Goal: Information Seeking & Learning: Check status

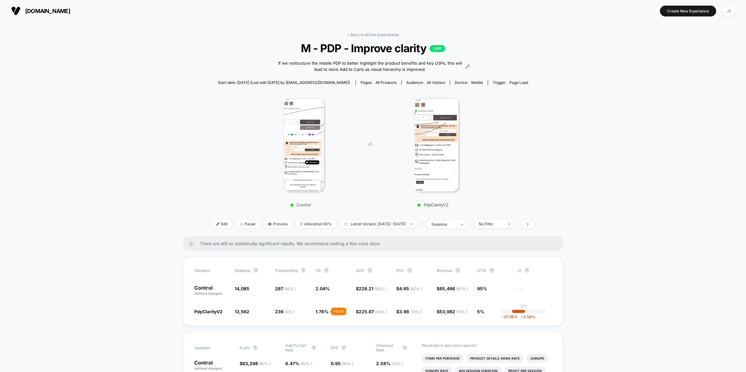
scroll to position [9, 0]
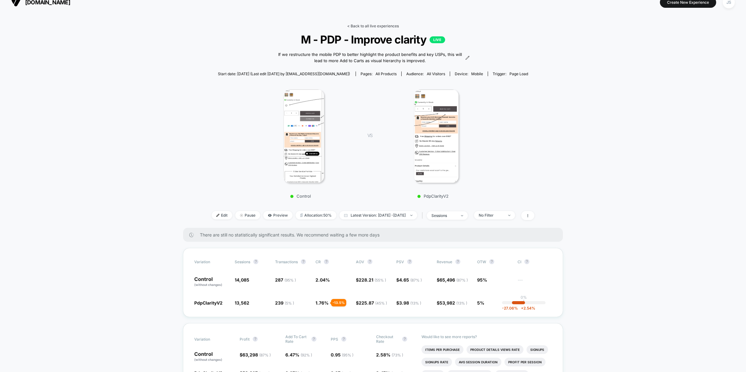
click at [354, 27] on link "< Back to all live experiences" at bounding box center [373, 26] width 52 height 5
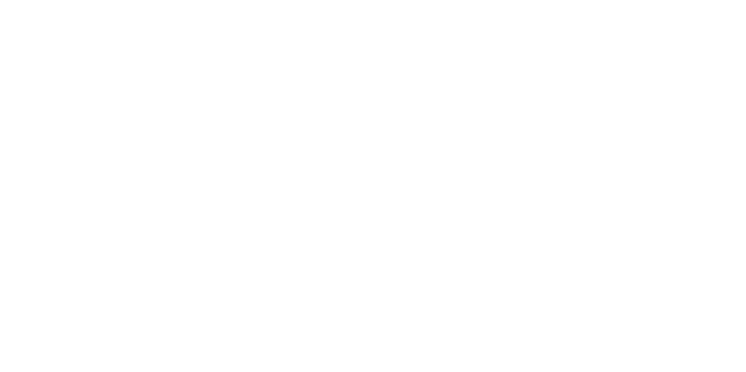
select select "*"
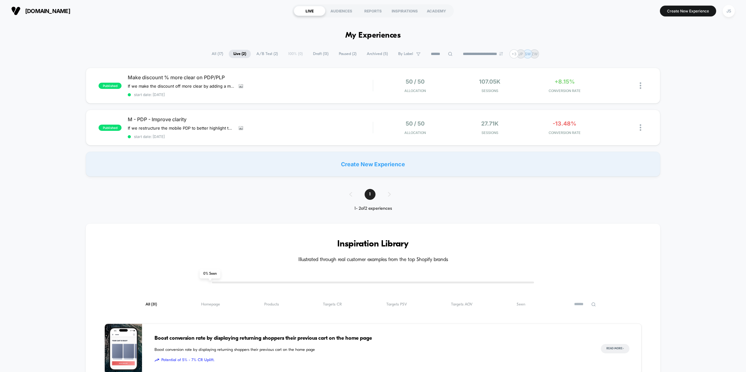
click at [345, 56] on span "Paused ( 2 )" at bounding box center [347, 54] width 27 height 8
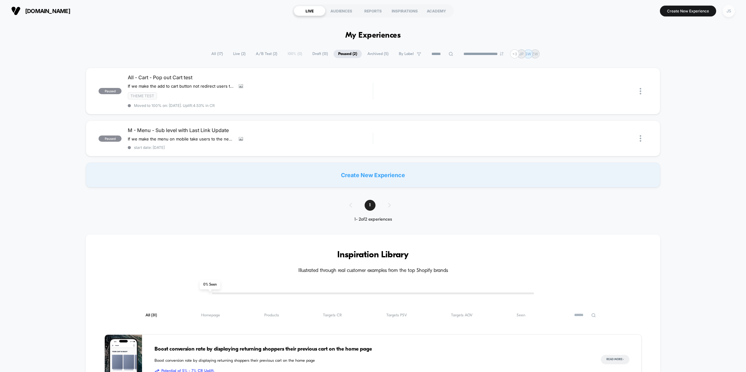
click at [731, 11] on div "JS" at bounding box center [729, 11] width 12 height 12
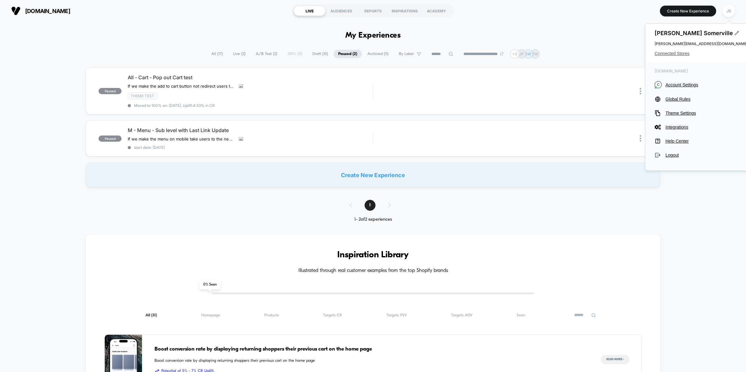
click at [687, 51] on span "Connected Stores" at bounding box center [701, 53] width 93 height 5
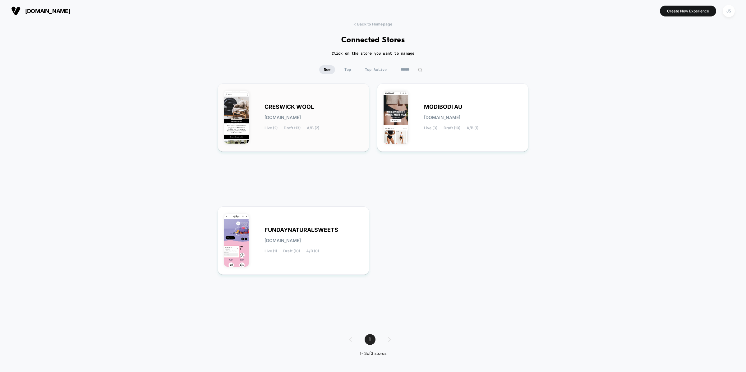
click at [324, 105] on div "CRESWICK WOOL [DOMAIN_NAME] Live (2) Draft (13) A/B (2)" at bounding box center [314, 117] width 98 height 25
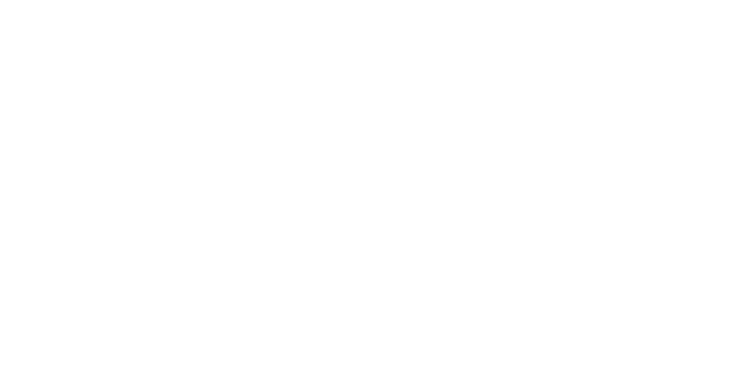
select select "*"
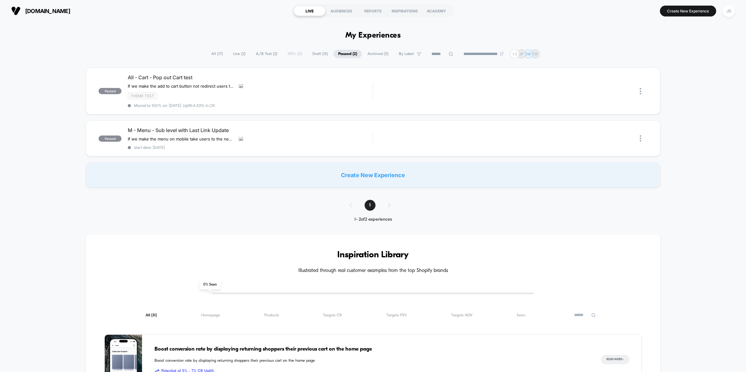
click at [235, 50] on span "Live ( 2 )" at bounding box center [240, 54] width 22 height 8
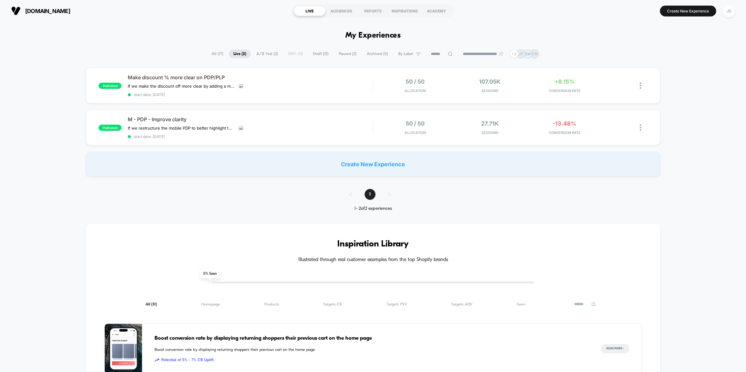
click at [239, 39] on div "**********" at bounding box center [373, 378] width 746 height 712
click at [212, 76] on span "Make discount % more clear on PDP/PLP" at bounding box center [250, 77] width 245 height 6
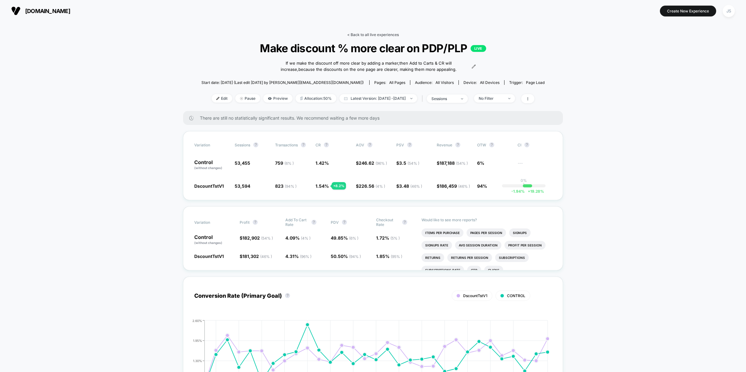
click at [370, 34] on link "< Back to all live experiences" at bounding box center [373, 34] width 52 height 5
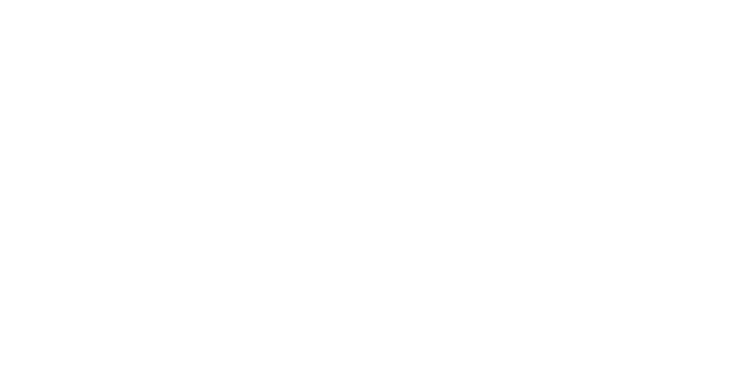
select select "*"
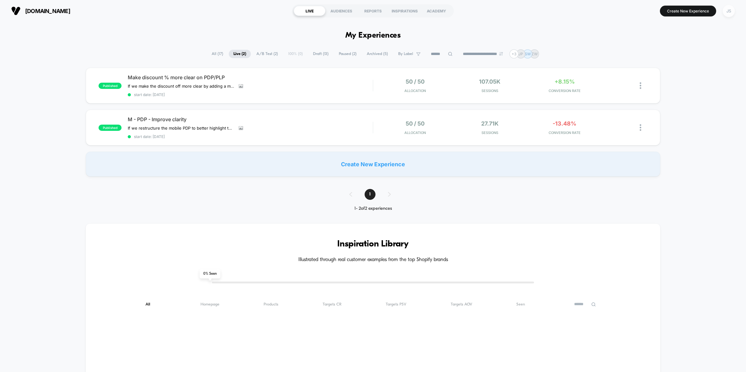
click at [728, 14] on div "JS" at bounding box center [729, 11] width 12 height 12
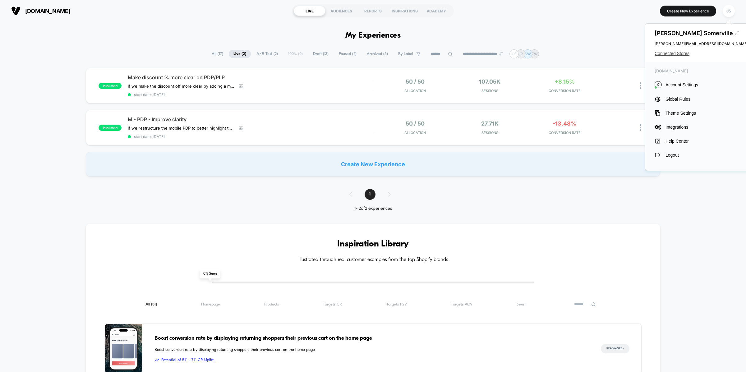
click at [687, 51] on span "Connected Stores" at bounding box center [701, 53] width 93 height 5
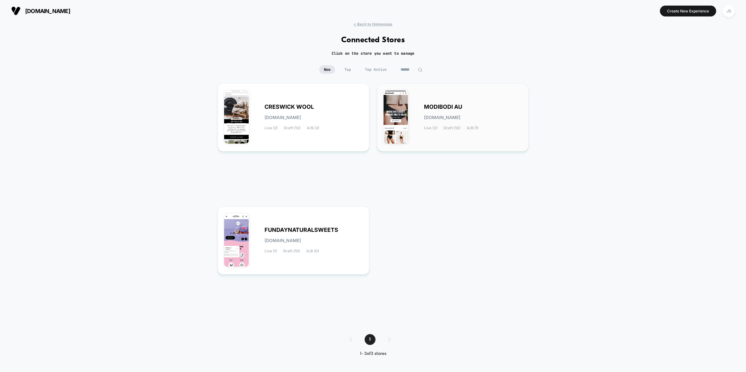
click at [446, 115] on span "[DOMAIN_NAME]" at bounding box center [442, 117] width 36 height 4
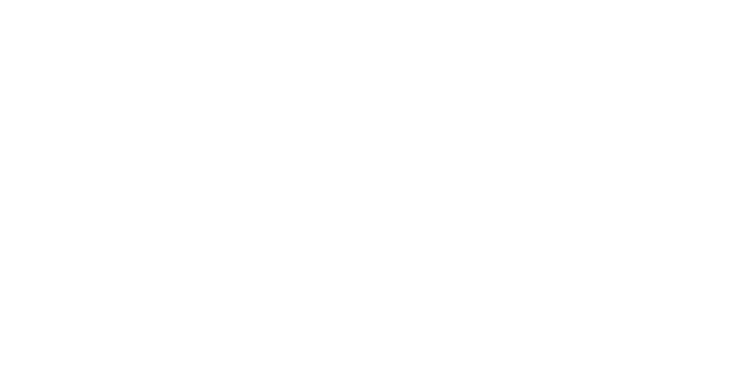
select select "*"
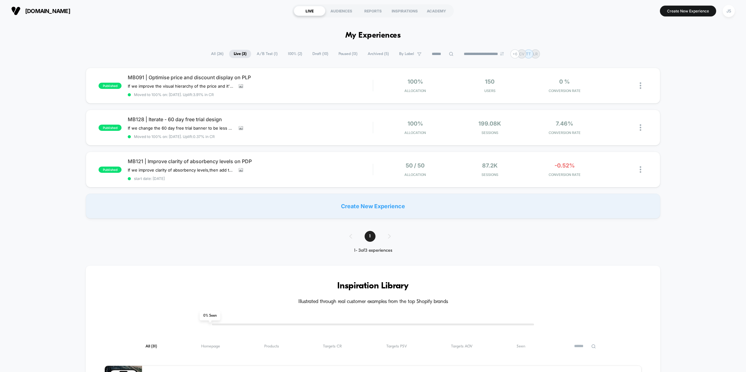
click at [26, 105] on div "published MB091 | Optimise price and discount display on PLP If we improve the …" at bounding box center [373, 143] width 746 height 151
click at [198, 75] on span "MB091 | Optimise price and discount display on PLP" at bounding box center [250, 77] width 245 height 6
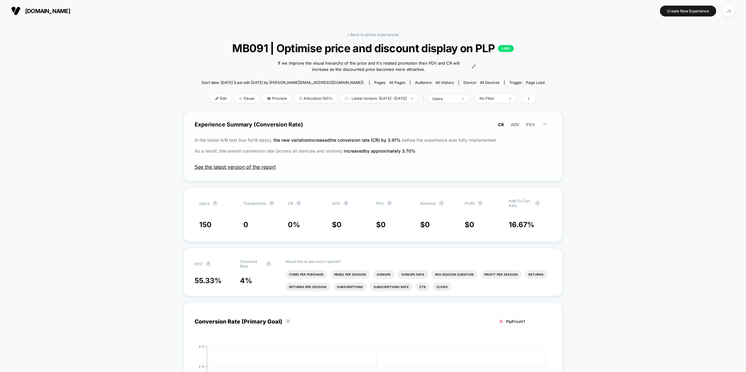
click at [241, 166] on span "See the latest version of the report" at bounding box center [373, 167] width 357 height 6
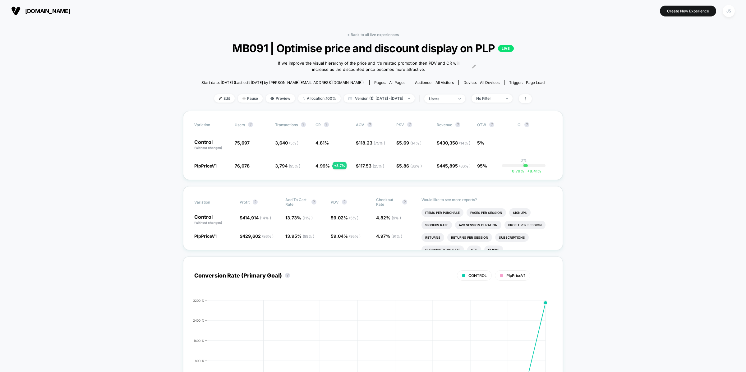
click at [238, 21] on div "[DOMAIN_NAME] Create New Experience JS" at bounding box center [373, 11] width 746 height 22
click at [473, 68] on icon at bounding box center [474, 66] width 4 height 4
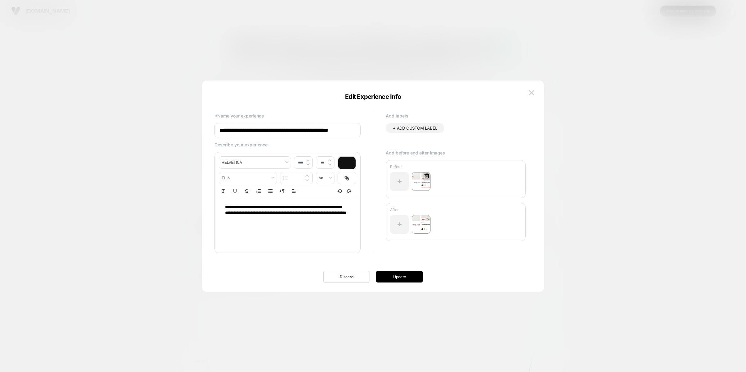
click at [419, 183] on img at bounding box center [421, 181] width 19 height 19
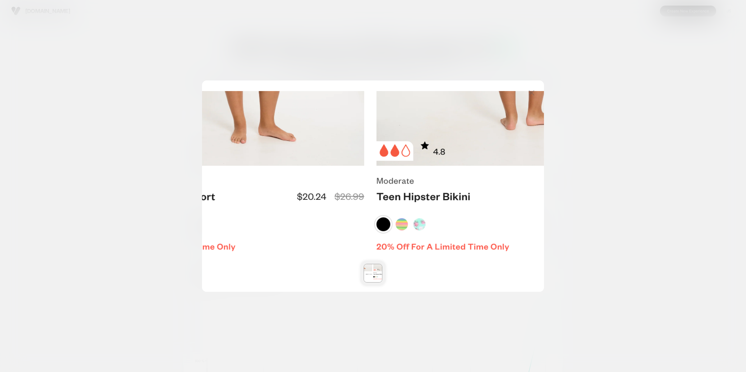
click at [532, 86] on div at bounding box center [373, 186] width 342 height 211
click at [532, 93] on img at bounding box center [532, 92] width 6 height 5
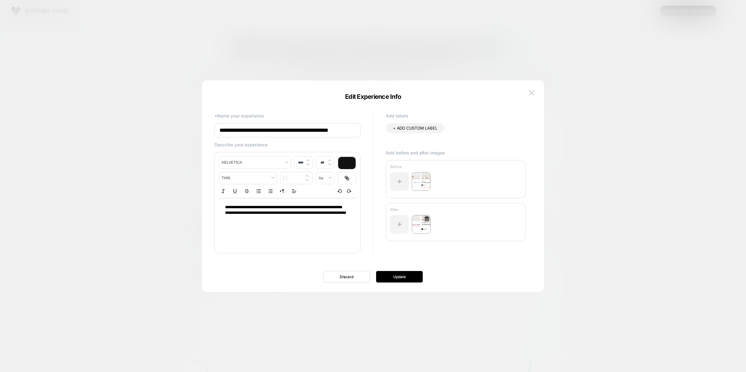
click at [423, 224] on img at bounding box center [421, 224] width 19 height 19
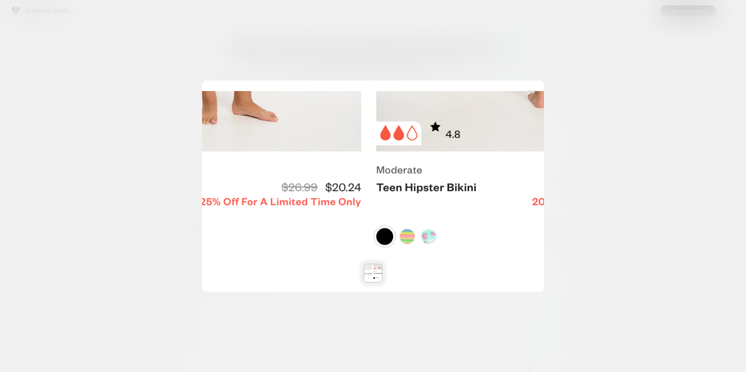
click at [532, 93] on img at bounding box center [532, 92] width 6 height 5
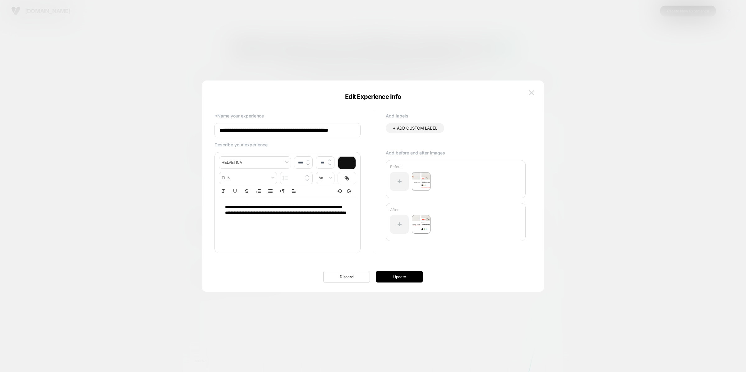
click at [533, 93] on img at bounding box center [532, 92] width 6 height 5
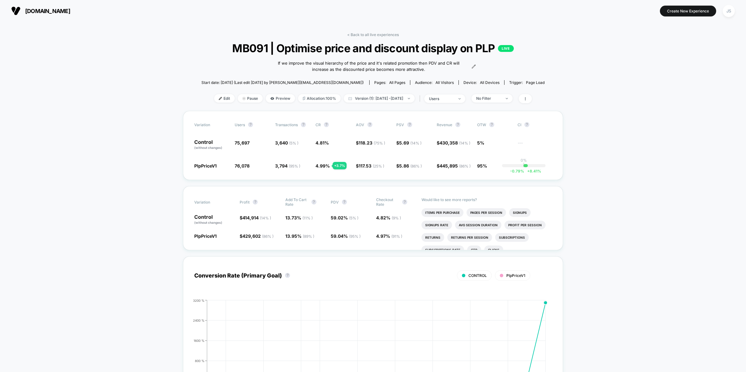
click at [345, 49] on span "MB091 | Optimise price and discount display on PLP LIVE" at bounding box center [373, 48] width 309 height 13
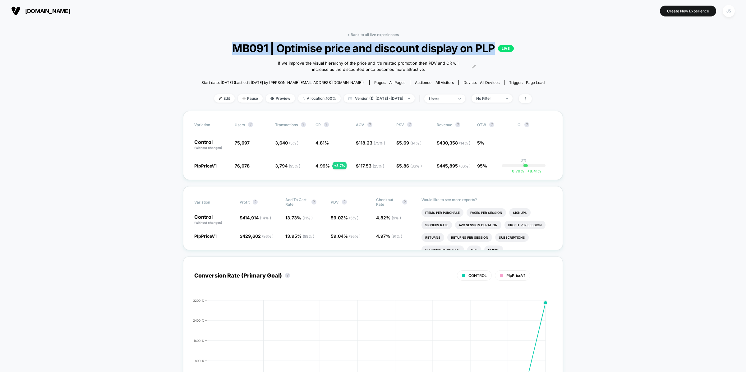
click at [345, 49] on span "MB091 | Optimise price and discount display on PLP LIVE" at bounding box center [373, 48] width 309 height 13
copy span "MB091 | Optimise price and discount display on PLP"
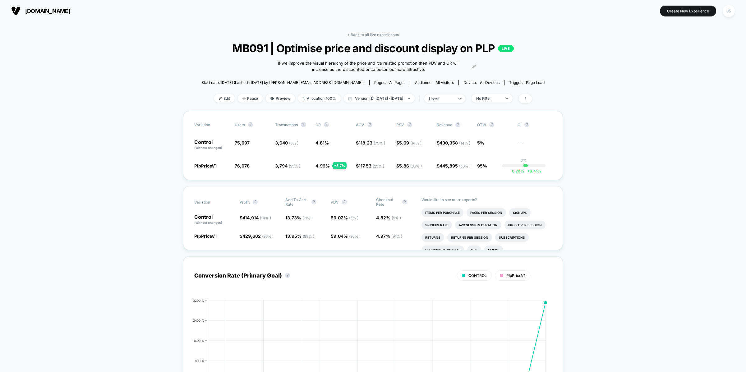
click at [473, 65] on icon at bounding box center [474, 66] width 4 height 4
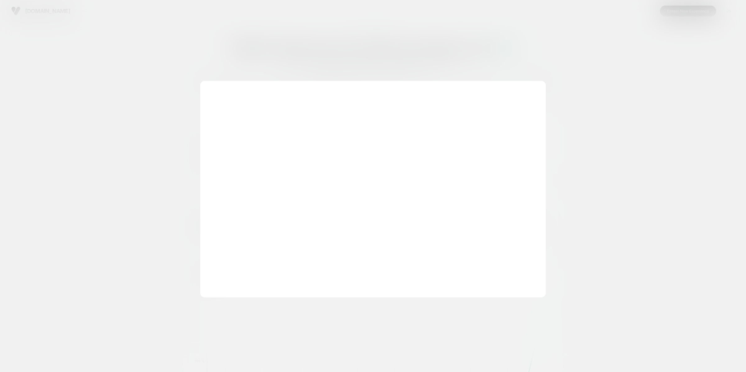
click at [450, 44] on div at bounding box center [373, 186] width 746 height 372
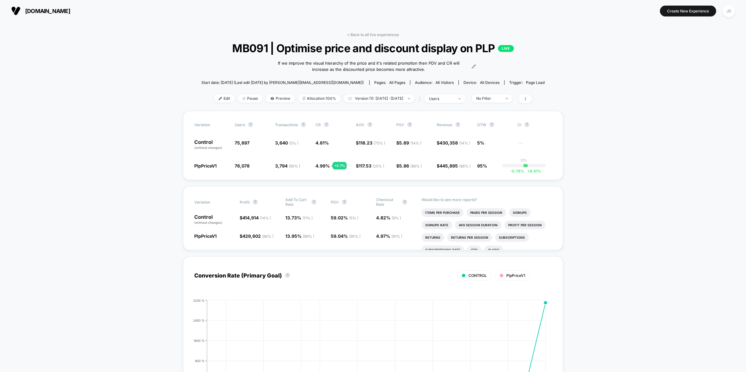
click at [392, 38] on div "< Back to all live experiences MB091 | Optimise price and discount display on P…" at bounding box center [372, 71] width 343 height 79
click at [391, 34] on link "< Back to all live experiences" at bounding box center [373, 34] width 52 height 5
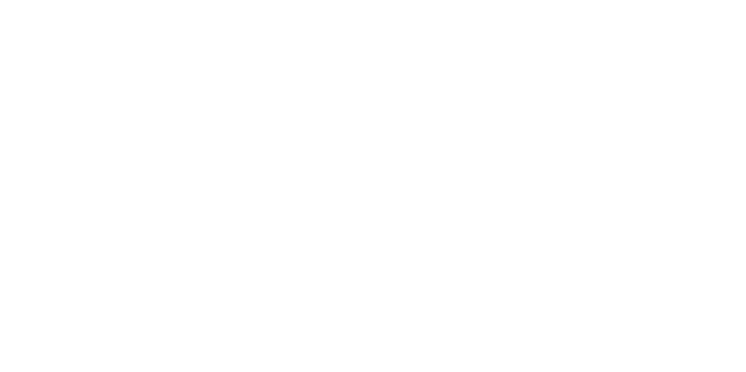
select select "*"
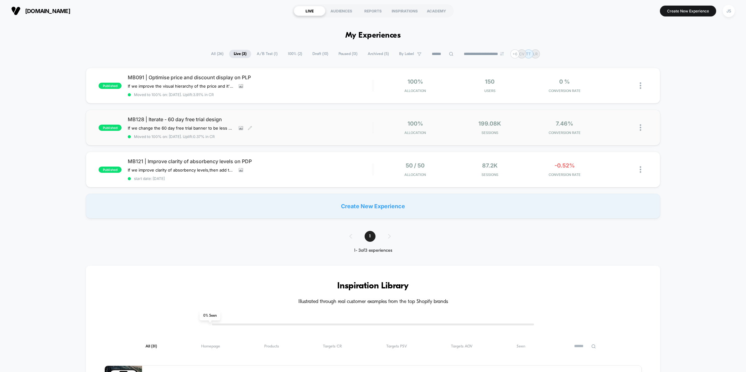
click at [203, 116] on span "MB128 | Iterate - 60 day free trial design" at bounding box center [250, 119] width 245 height 6
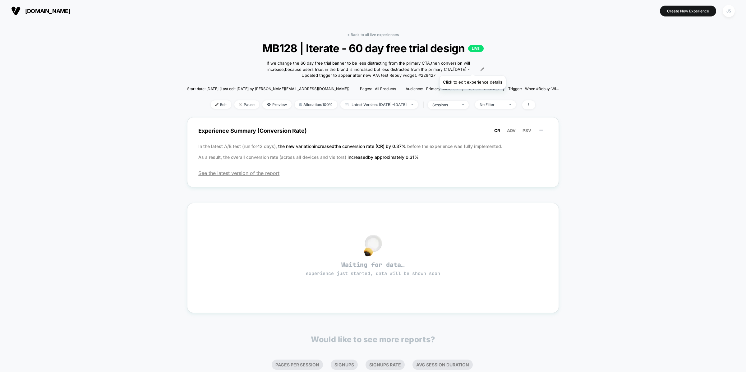
click at [480, 67] on icon at bounding box center [482, 69] width 4 height 4
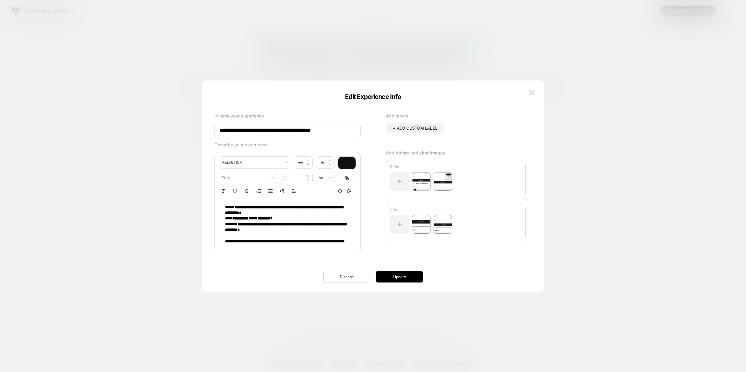
click at [442, 183] on img at bounding box center [443, 181] width 19 height 19
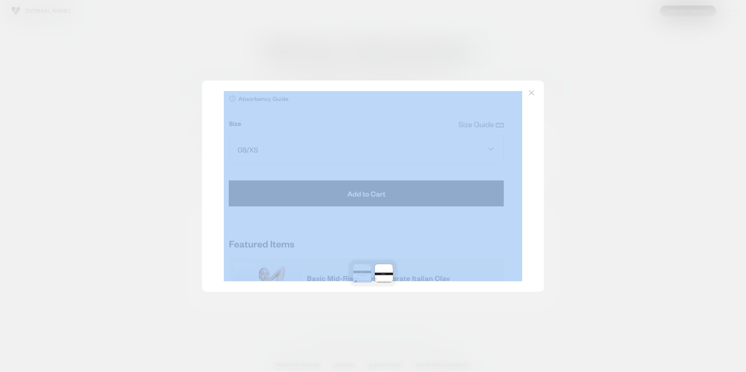
click at [537, 91] on div at bounding box center [373, 186] width 342 height 211
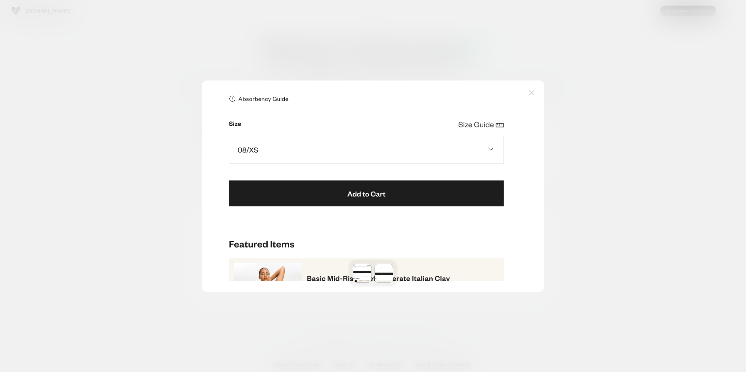
click at [534, 96] on button at bounding box center [531, 92] width 9 height 9
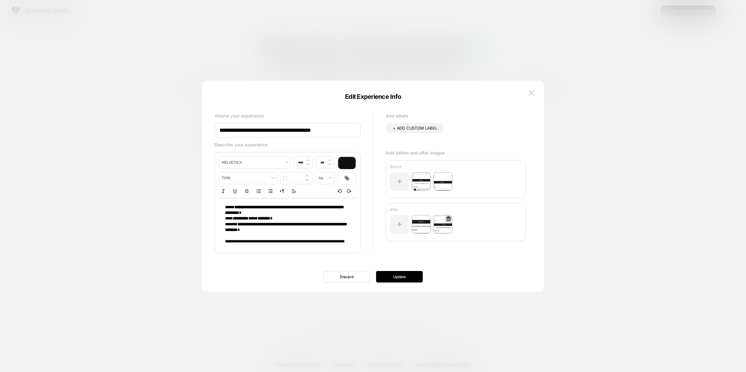
click at [443, 221] on img at bounding box center [443, 224] width 19 height 19
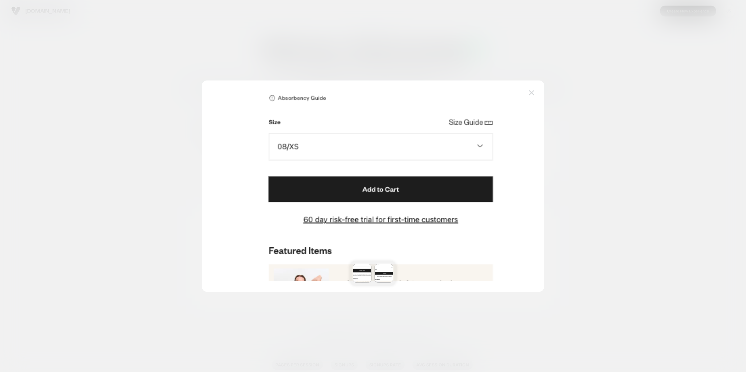
click at [534, 94] on img at bounding box center [532, 92] width 6 height 5
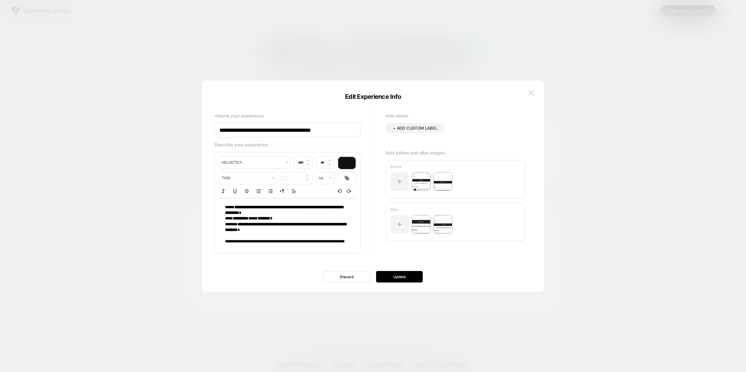
click at [534, 94] on img at bounding box center [532, 92] width 6 height 5
